Goal: Find specific page/section: Find specific page/section

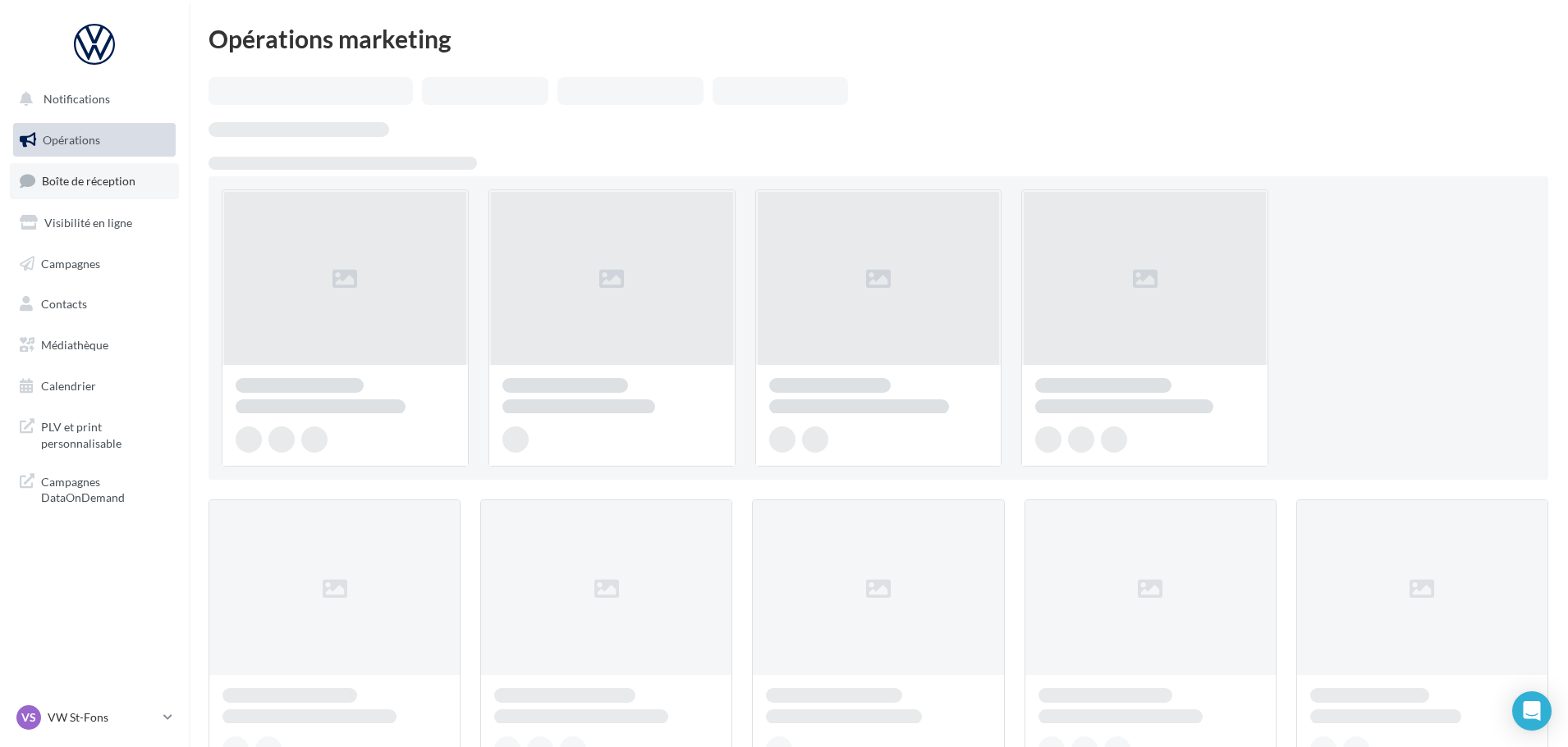
click at [86, 174] on span "Boîte de réception" at bounding box center [89, 180] width 94 height 14
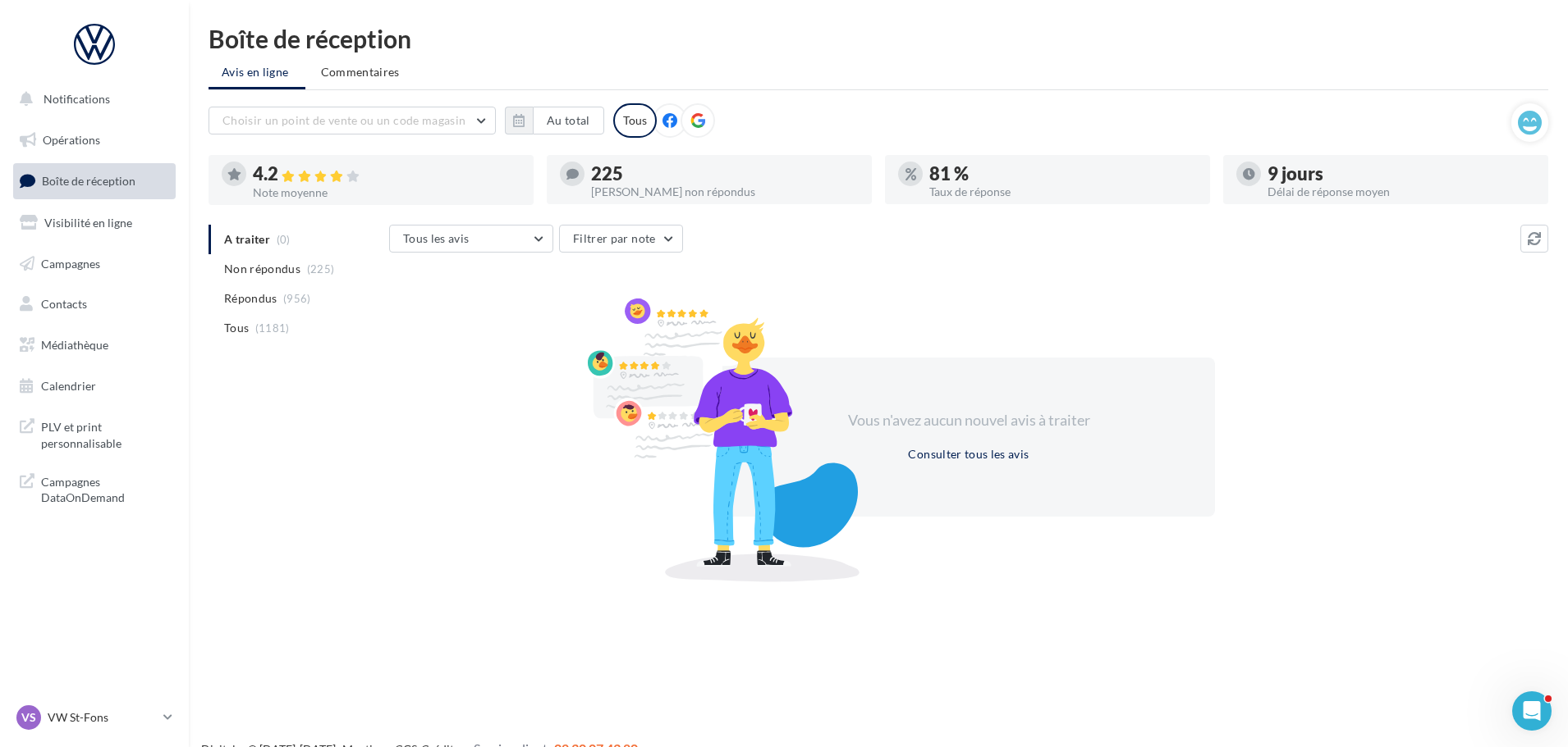
click at [124, 698] on nav "Notifications Opérations Boîte de réception Visibilité en ligne Campagnes Conta…" at bounding box center [94, 374] width 189 height 747
click at [126, 707] on div "VS VW St-Fons vw-stf-gru" at bounding box center [86, 717] width 140 height 24
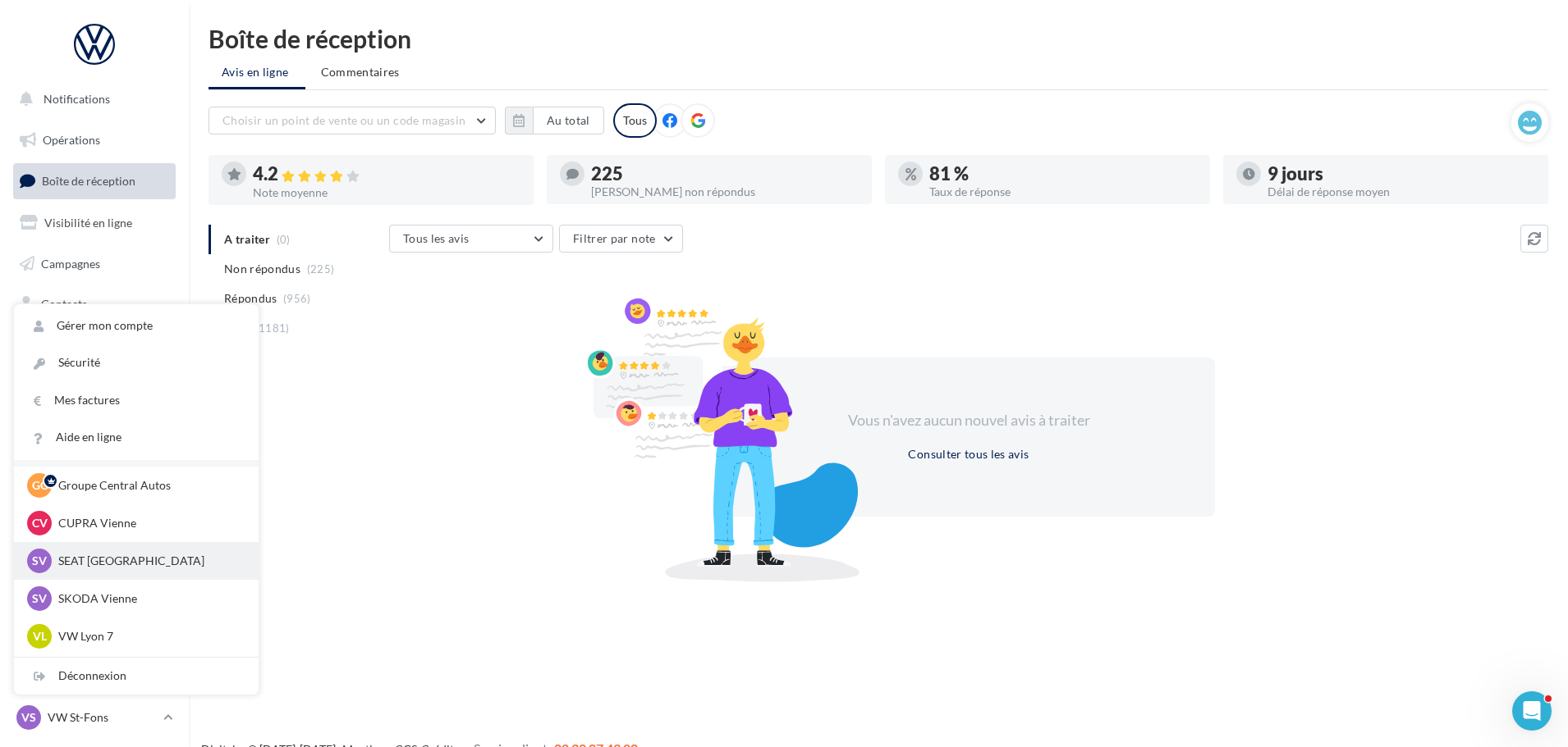
scroll to position [164, 0]
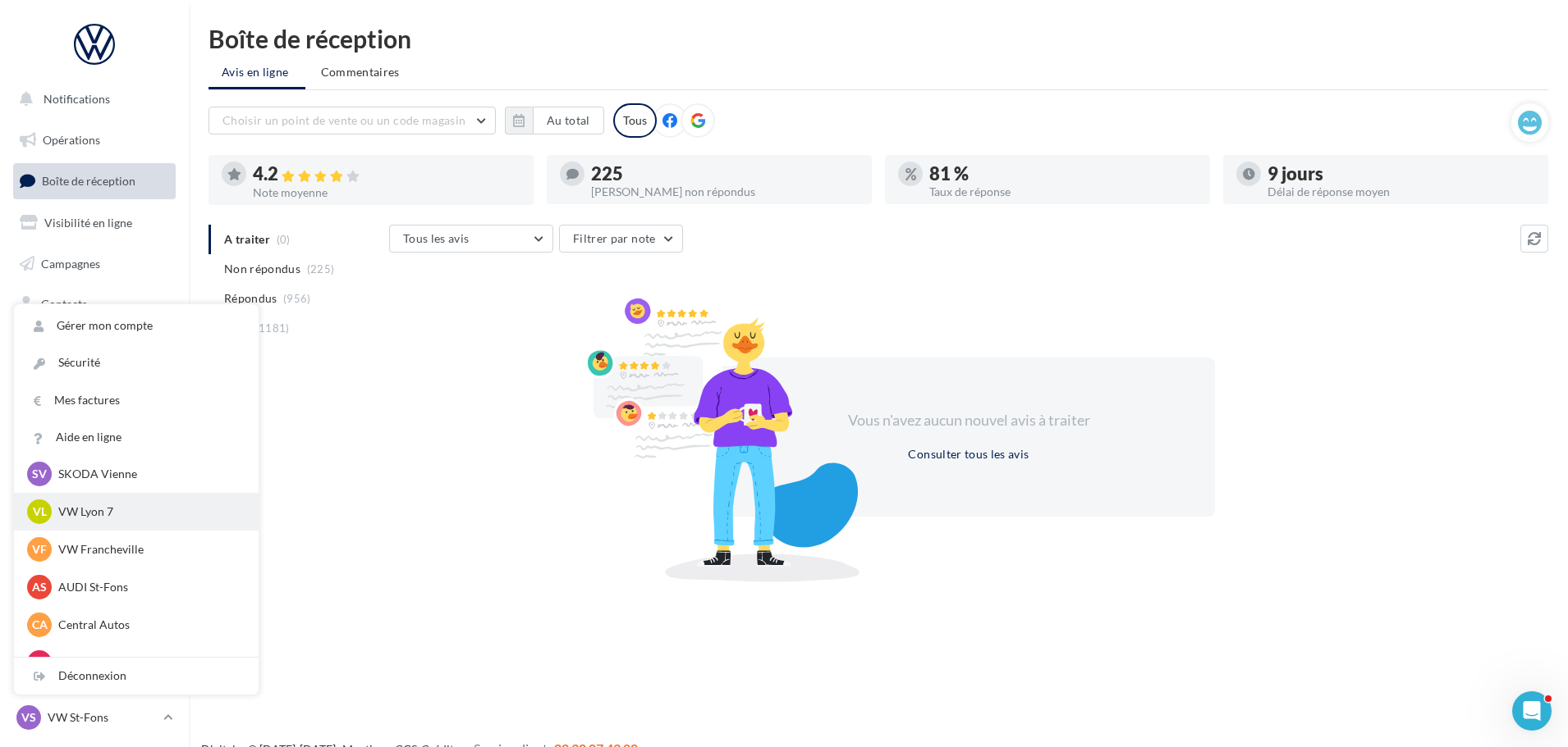
click at [137, 513] on p "VW Lyon 7" at bounding box center [148, 511] width 181 height 16
